Goal: Task Accomplishment & Management: Use online tool/utility

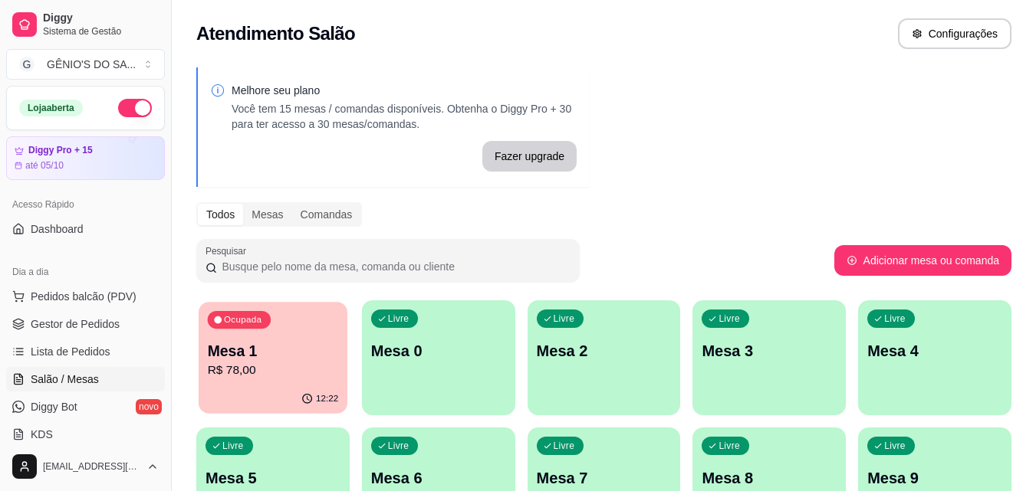
click at [263, 358] on p "Mesa 1" at bounding box center [273, 351] width 131 height 21
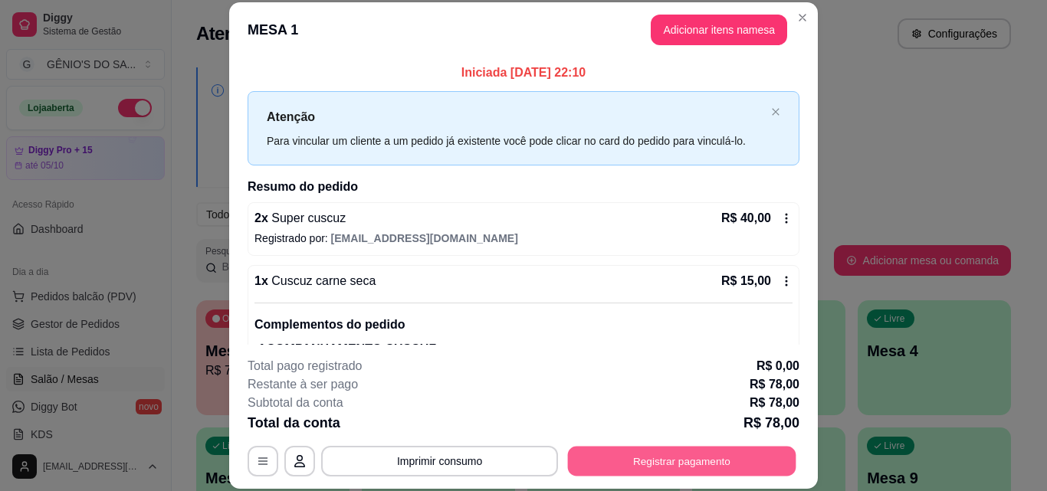
click at [639, 463] on button "Registrar pagamento" at bounding box center [682, 461] width 228 height 30
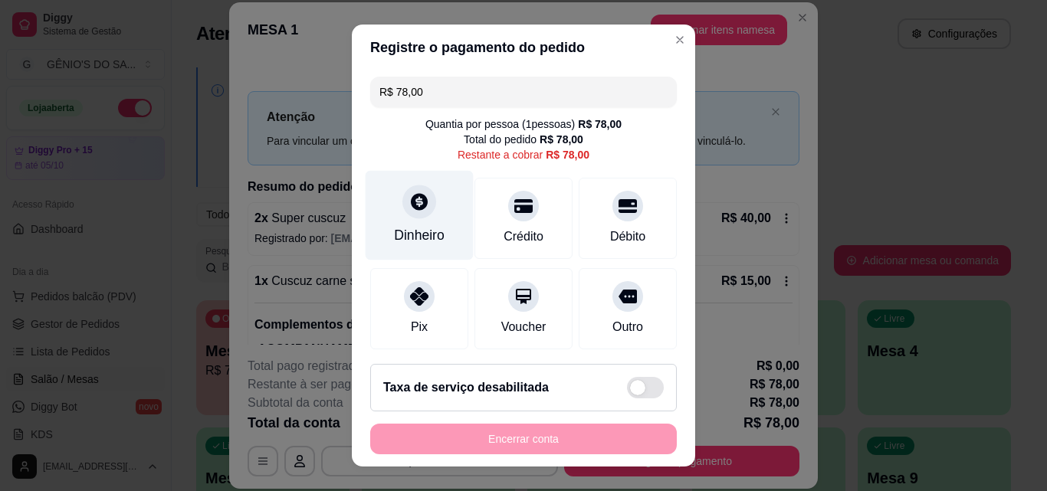
click at [421, 229] on div "Dinheiro" at bounding box center [419, 235] width 51 height 20
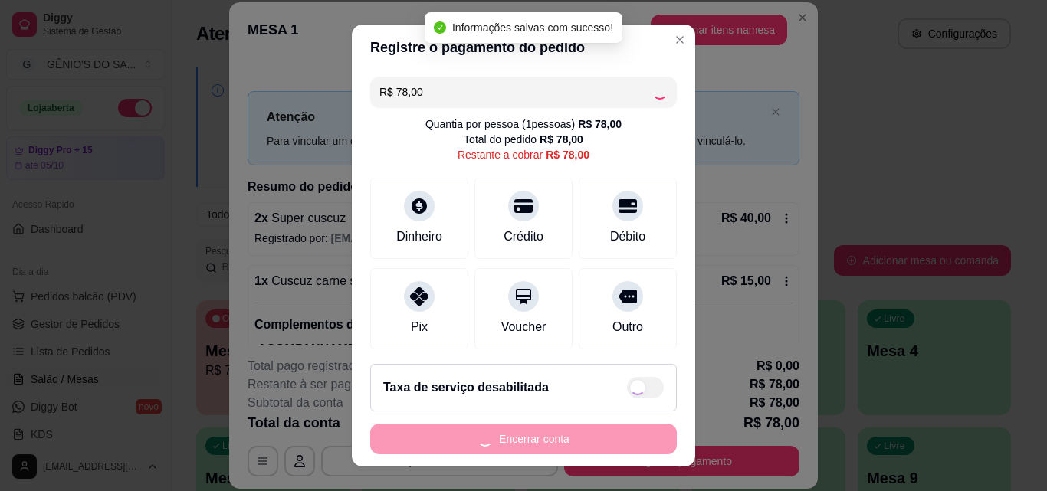
type input "R$ 0,00"
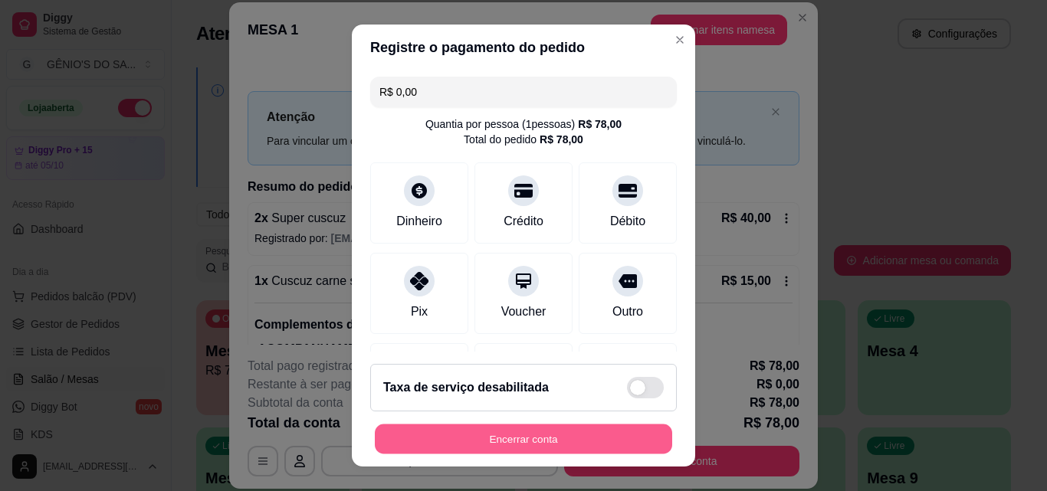
click at [537, 446] on button "Encerrar conta" at bounding box center [523, 440] width 297 height 30
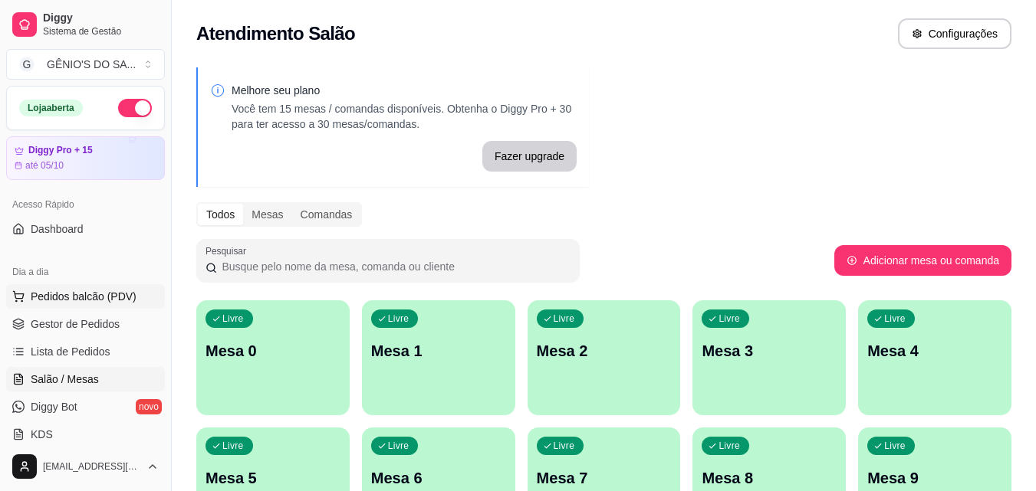
click at [61, 302] on span "Pedidos balcão (PDV)" at bounding box center [84, 296] width 106 height 15
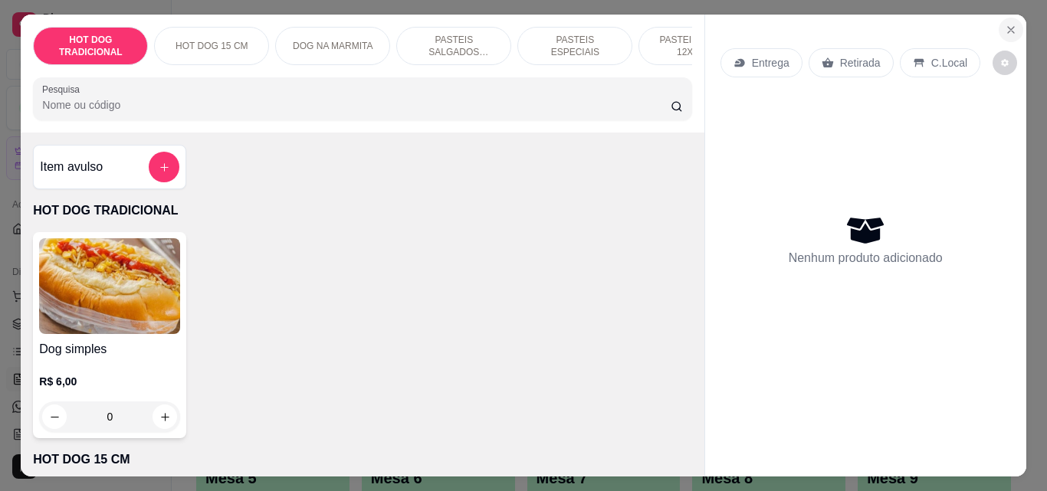
click at [1009, 18] on button "Close" at bounding box center [1011, 30] width 25 height 25
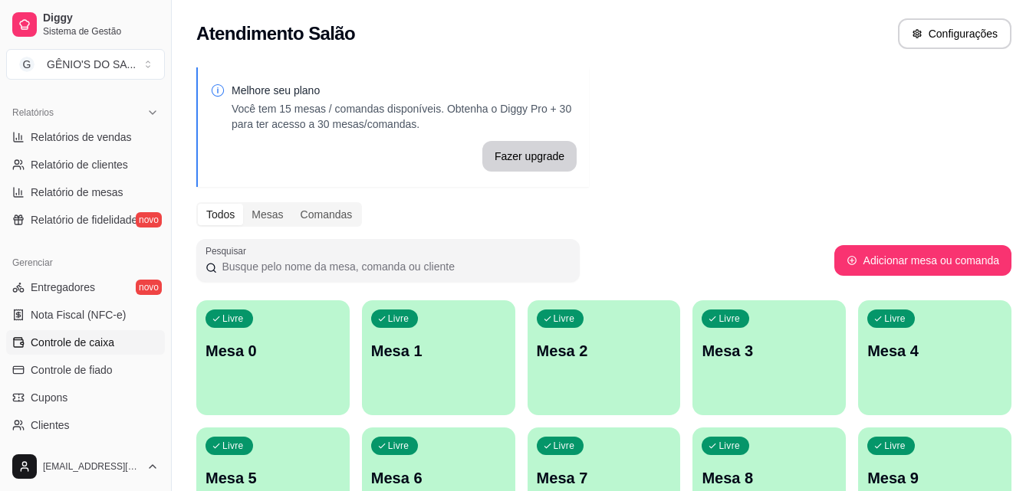
scroll to position [537, 0]
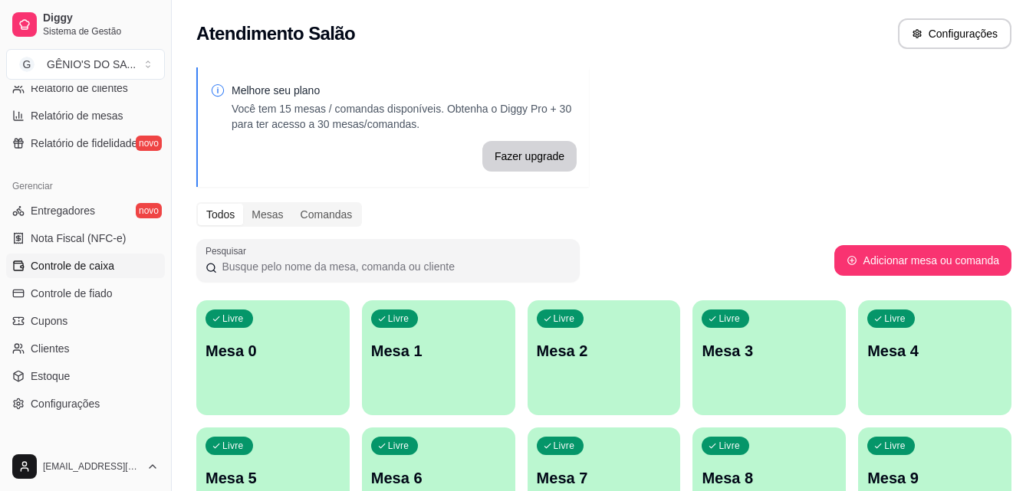
click at [87, 262] on span "Controle de caixa" at bounding box center [73, 265] width 84 height 15
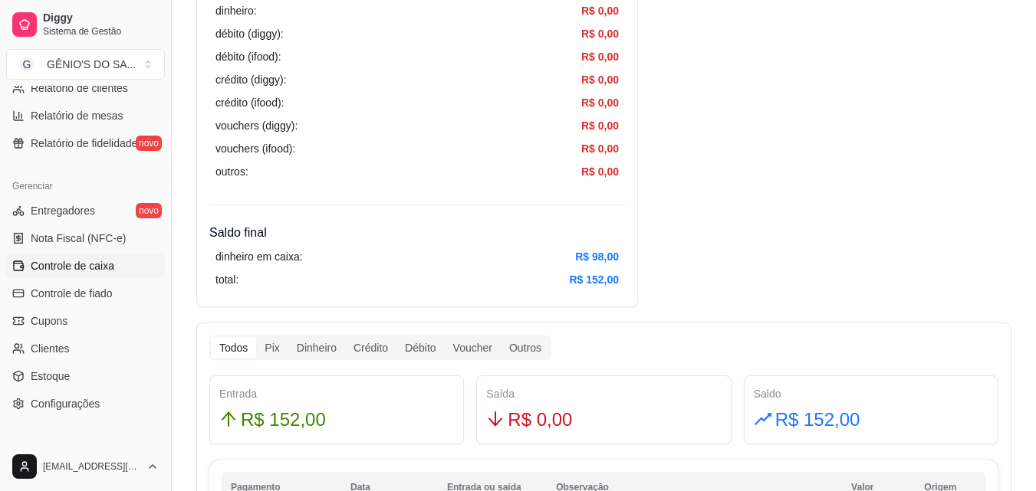
scroll to position [613, 0]
